Goal: Complete application form

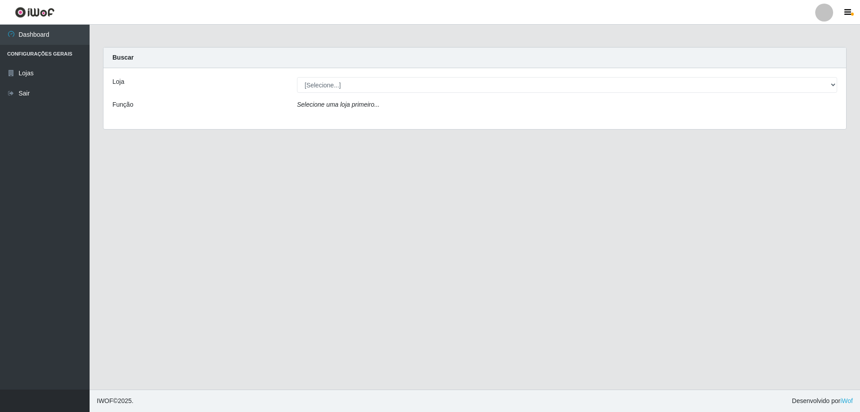
click at [368, 71] on div "Loja [Selecione...] SuperShow Bis - Avenida 6 SuperShow Bis - Rosa dos Ventos F…" at bounding box center [475, 98] width 743 height 61
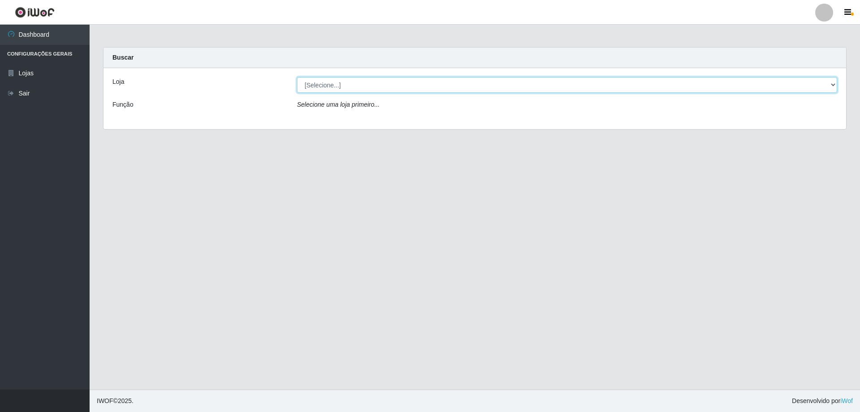
click at [361, 87] on select "[Selecione...] SuperShow Bis - Avenida 6 SuperShow [GEOGRAPHIC_DATA]" at bounding box center [567, 85] width 540 height 16
select select "60"
click at [297, 77] on select "[Selecione...] SuperShow Bis - Avenida 6 SuperShow [GEOGRAPHIC_DATA]" at bounding box center [567, 85] width 540 height 16
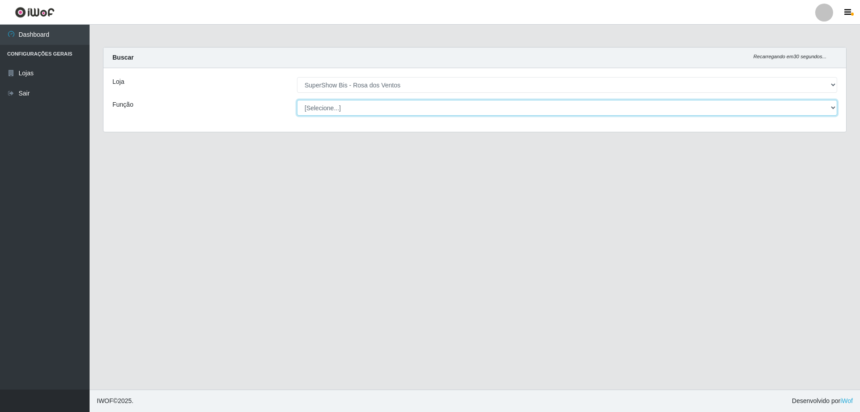
click at [355, 107] on select "[Selecione...] ASG ASG + ASG ++ Auxiliar de Cozinha Balconista de Açougue Balco…" at bounding box center [567, 108] width 540 height 16
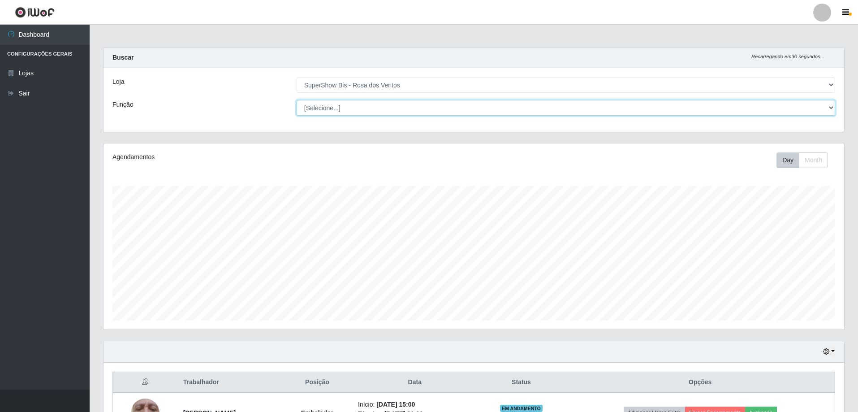
scroll to position [186, 741]
click at [297, 100] on select "[Selecione...] ASG ASG + ASG ++ Auxiliar de Cozinha Balconista de Açougue Balco…" at bounding box center [566, 108] width 539 height 16
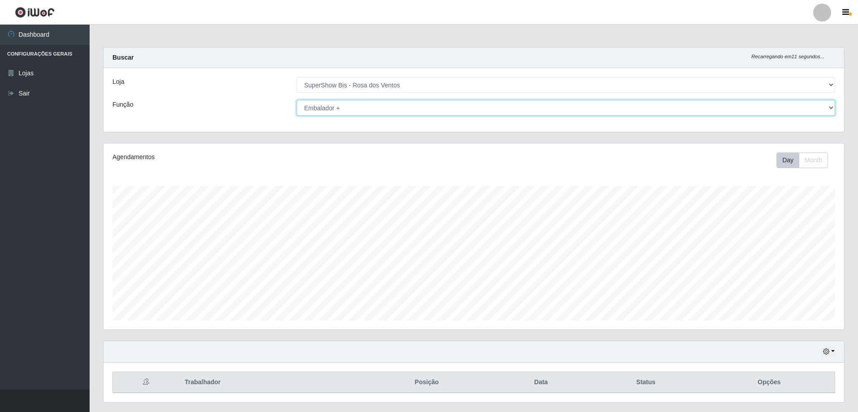
click at [344, 104] on select "[Selecione...] ASG ASG + ASG ++ Auxiliar de Cozinha Balconista de Açougue Balco…" at bounding box center [566, 108] width 539 height 16
select select "1"
click at [297, 100] on select "[Selecione...] ASG ASG + ASG ++ Auxiliar de Cozinha Balconista de Açougue Balco…" at bounding box center [566, 108] width 539 height 16
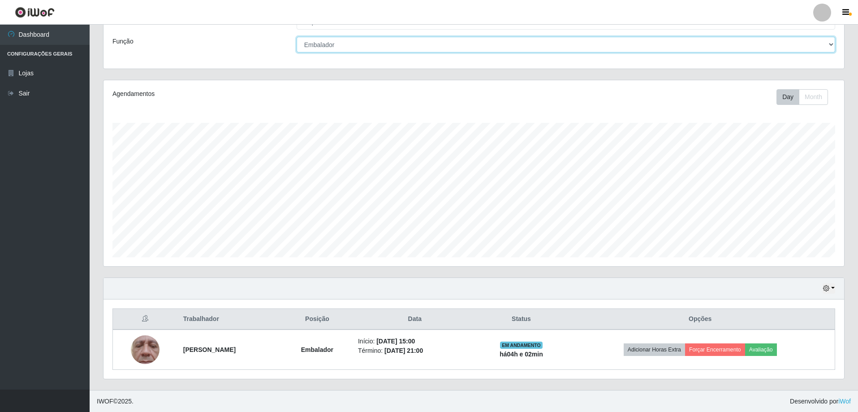
scroll to position [64, 0]
